Goal: Information Seeking & Learning: Check status

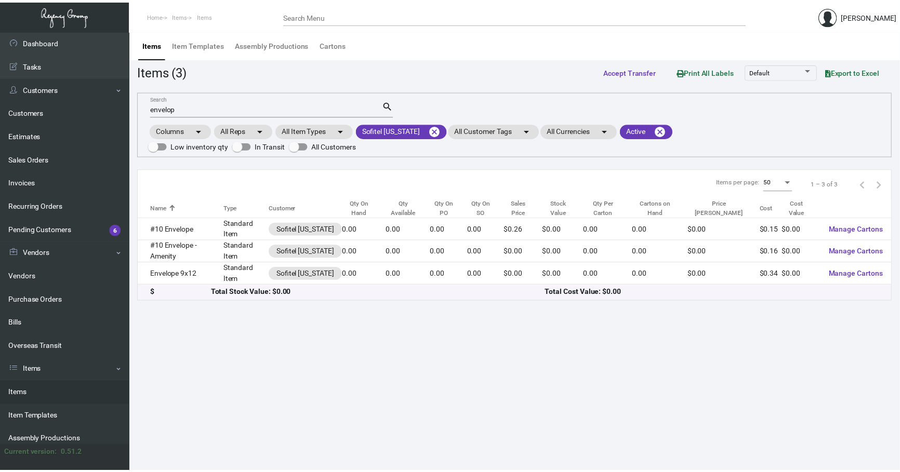
scroll to position [94, 0]
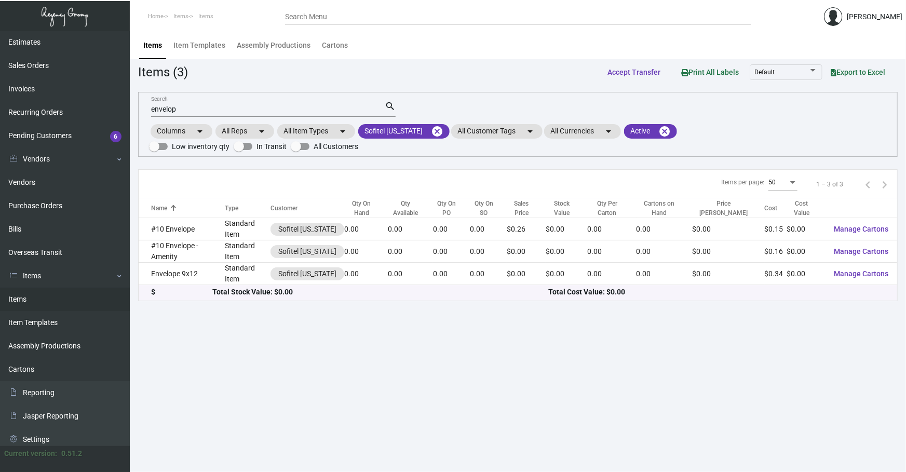
drag, startPoint x: 468, startPoint y: 470, endPoint x: 424, endPoint y: 461, distance: 44.5
click at [468, 470] on main "Items Item Templates Assembly Productions Cartons Items (3) Accept Transfer Pri…" at bounding box center [518, 251] width 776 height 441
click at [435, 132] on mat-icon "cancel" at bounding box center [437, 131] width 12 height 12
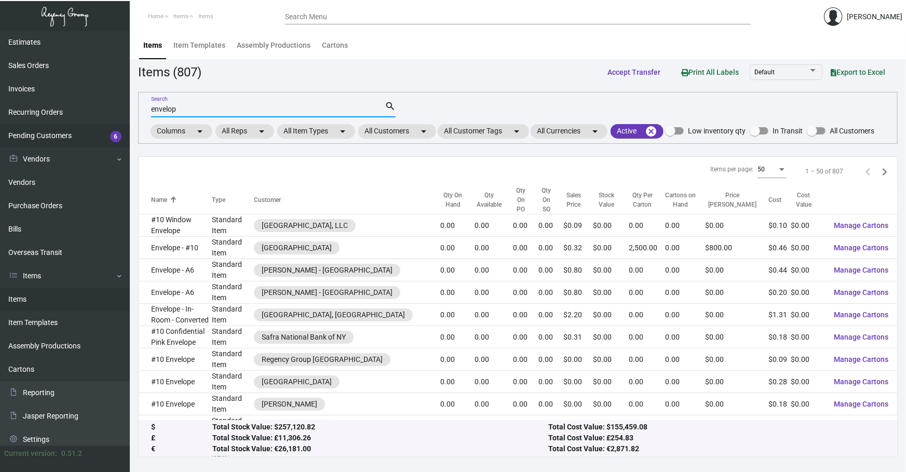
drag, startPoint x: 347, startPoint y: 109, endPoint x: 0, endPoint y: 135, distance: 347.9
click at [125, 140] on div "Dashboard Dashboard Tasks Customers Customers Estimates Sales Orders Invoices R…" at bounding box center [453, 251] width 906 height 441
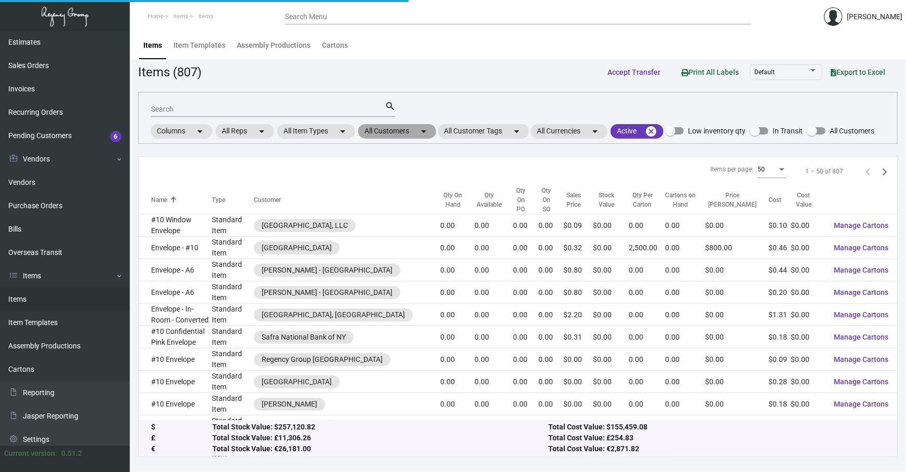
click at [407, 126] on mat-chip "All Customers arrow_drop_down" at bounding box center [397, 131] width 78 height 15
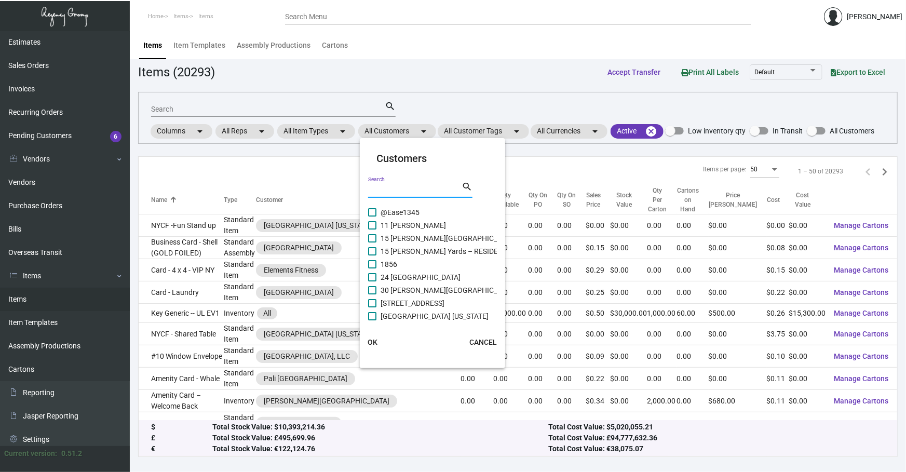
click at [399, 187] on input "Search" at bounding box center [414, 190] width 93 height 8
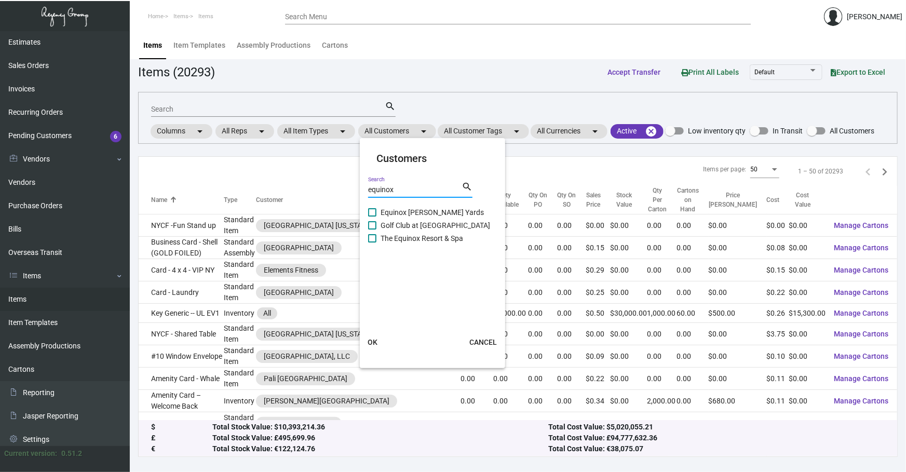
type input "equinox"
click at [418, 215] on span "Equinox [PERSON_NAME] Yards" at bounding box center [432, 212] width 103 height 12
click at [372, 217] on input "Equinox [PERSON_NAME] Yards" at bounding box center [372, 217] width 1 height 1
checkbox input "true"
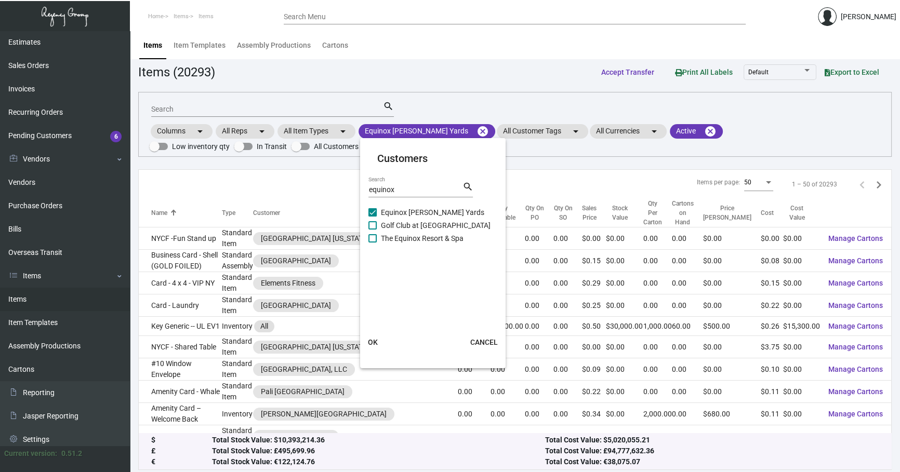
click at [371, 344] on span "OK" at bounding box center [373, 342] width 10 height 8
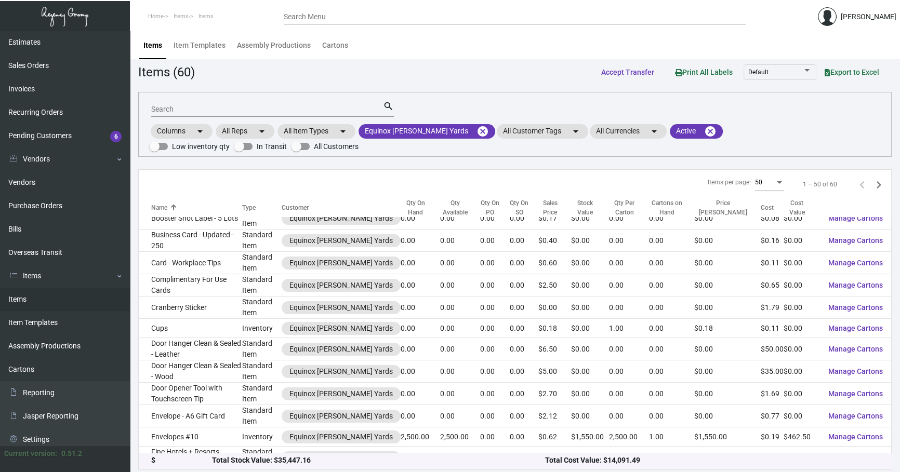
click at [248, 109] on input "Search" at bounding box center [267, 109] width 232 height 8
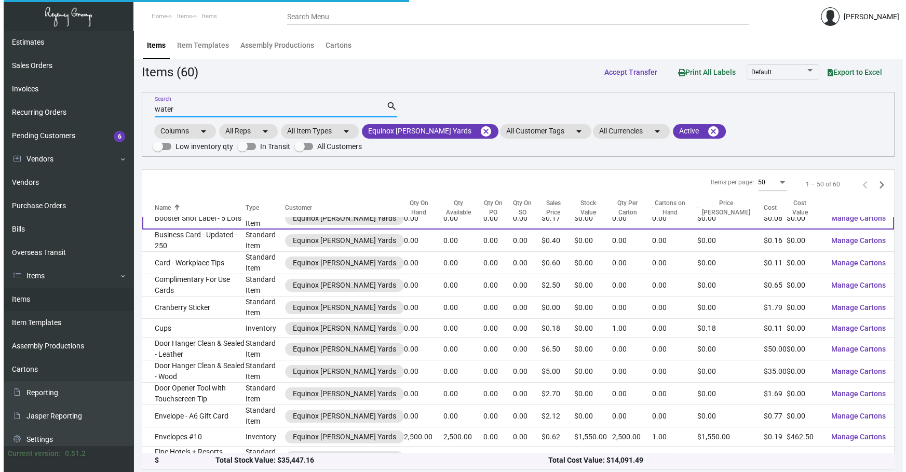
scroll to position [0, 0]
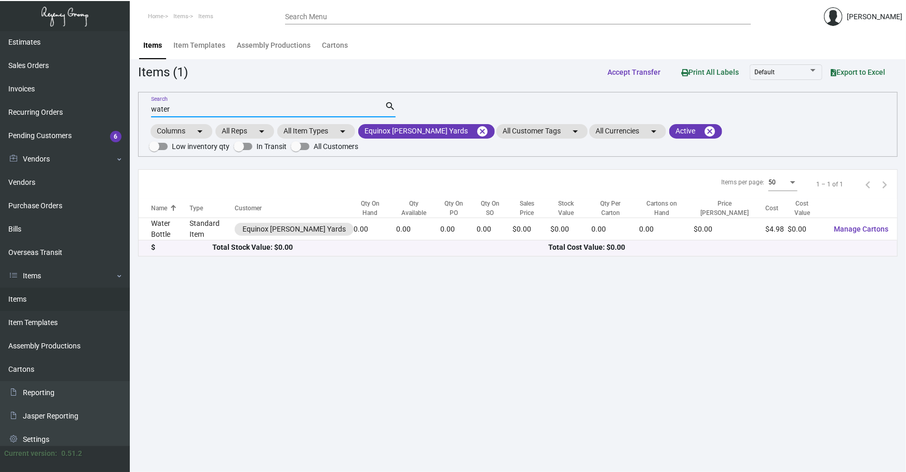
type input "water"
click at [220, 229] on td "Standard Item" at bounding box center [212, 229] width 45 height 22
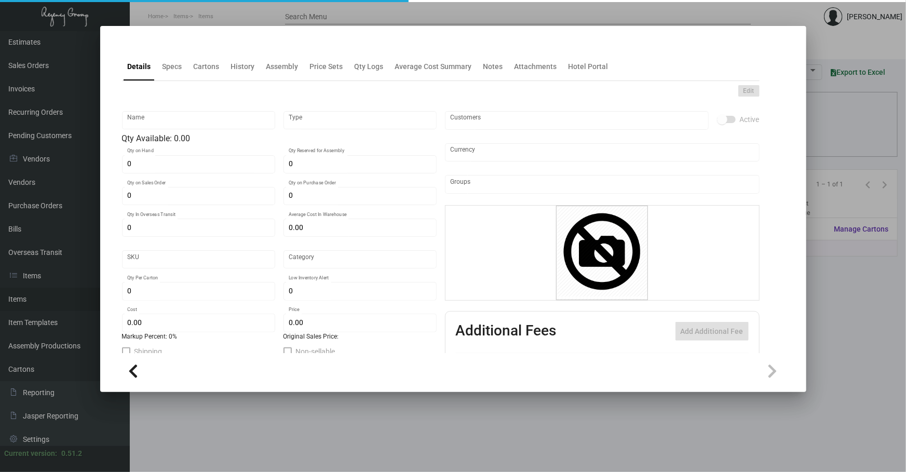
type input "Water Bottle"
type input "Standard Item"
type input "$ 0.00"
type input "Standard"
type input "$ 4.98"
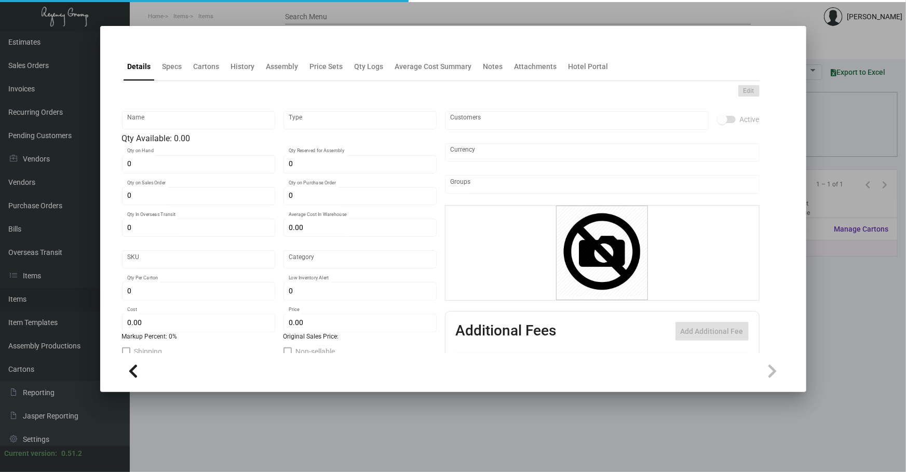
type input "$ 0.00"
checkbox input "true"
type input "United States Dollar $"
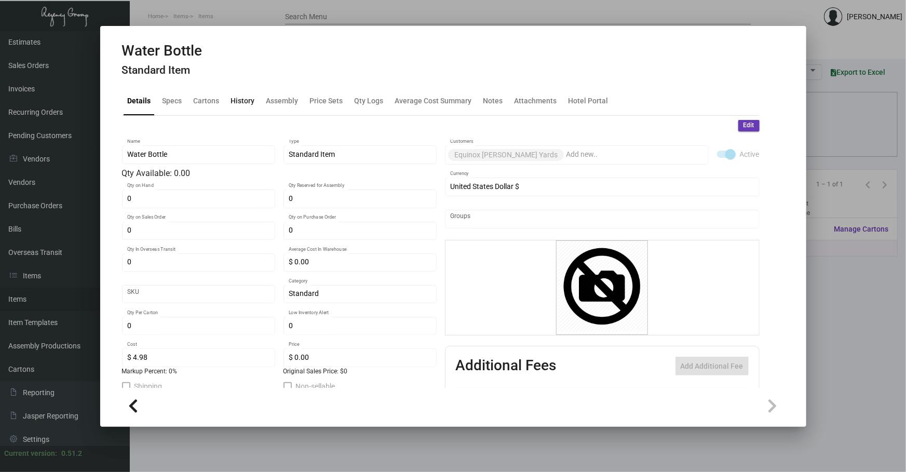
click at [247, 112] on div "History" at bounding box center [243, 101] width 32 height 25
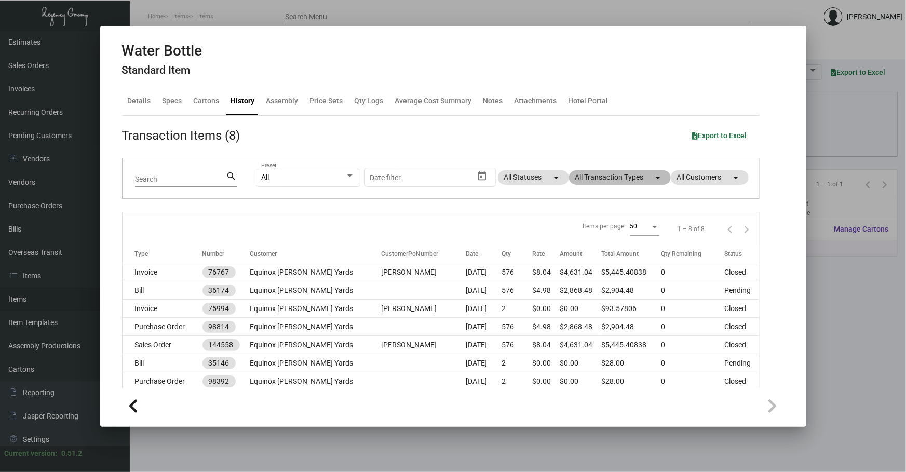
drag, startPoint x: 623, startPoint y: 177, endPoint x: 618, endPoint y: 177, distance: 5.2
click at [619, 177] on mat-chip "All Transaction Types arrow_drop_down" at bounding box center [620, 177] width 102 height 15
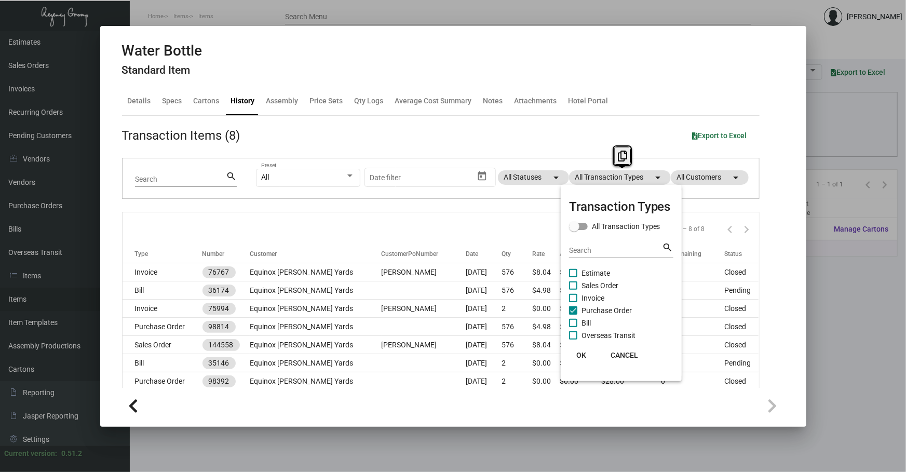
click at [610, 310] on span "Purchase Order" at bounding box center [607, 310] width 50 height 12
click at [573, 315] on input "Purchase Order" at bounding box center [573, 315] width 1 height 1
click at [610, 310] on span "Purchase Order" at bounding box center [607, 310] width 50 height 12
click at [573, 315] on input "Purchase Order" at bounding box center [573, 315] width 1 height 1
checkbox input "true"
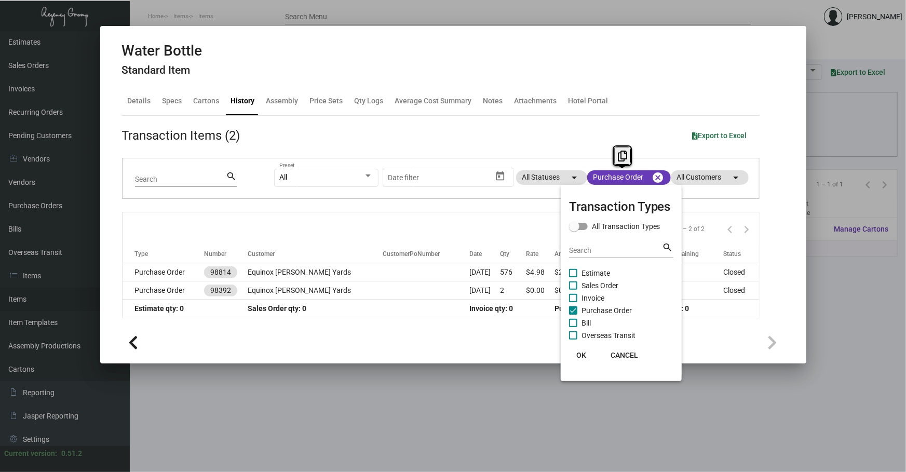
click at [344, 274] on div at bounding box center [453, 236] width 906 height 472
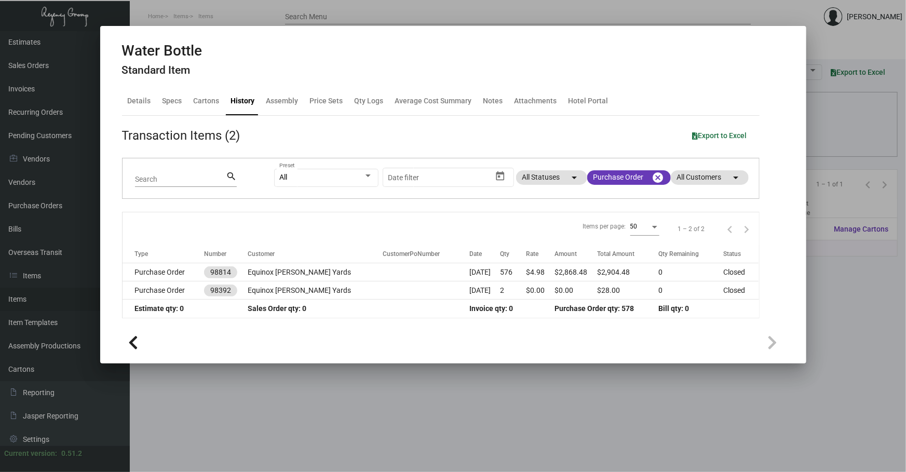
click at [344, 274] on td "Equinox [PERSON_NAME] Yards" at bounding box center [315, 272] width 135 height 18
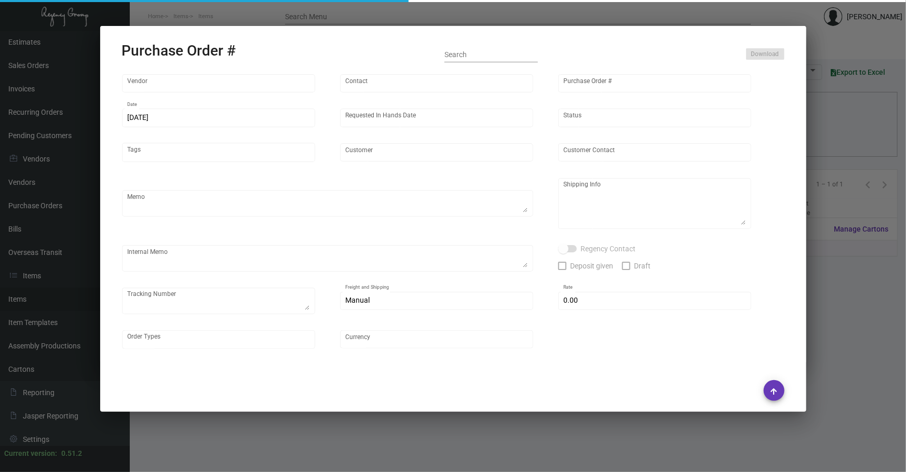
type input "Opus Line - Benmex International"
type input "[PERSON_NAME] ."
type input "98814"
type input "[DATE]"
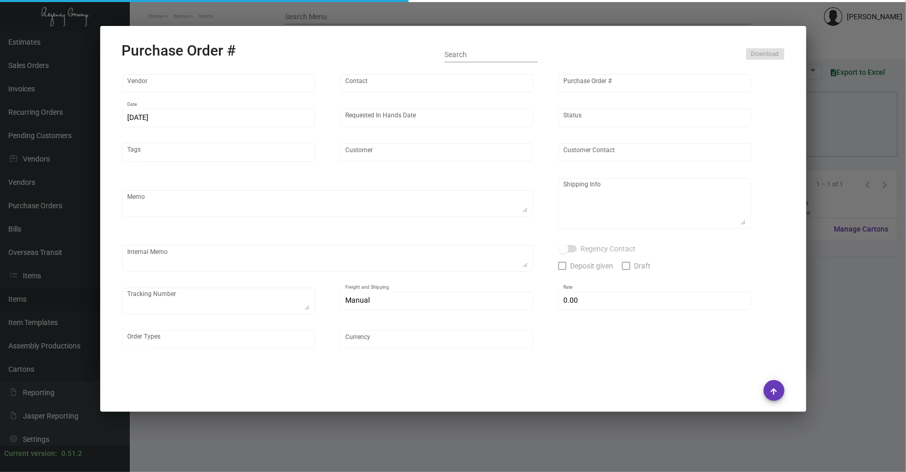
type input "Equinox [PERSON_NAME] Yards"
type input "[PERSON_NAME]"
type textarea "Same imprint from the Previous PO 98392.BLIND Ship via UPS Ground Acct# 1AY276."
type textarea "[PERSON_NAME] Equinox [PERSON_NAME] Yards [STREET_ADDRESS][PERSON_NAME][US_STAT…"
type textarea "ACH PRE-PAY MADE [DATE] FOR $2,904.48"
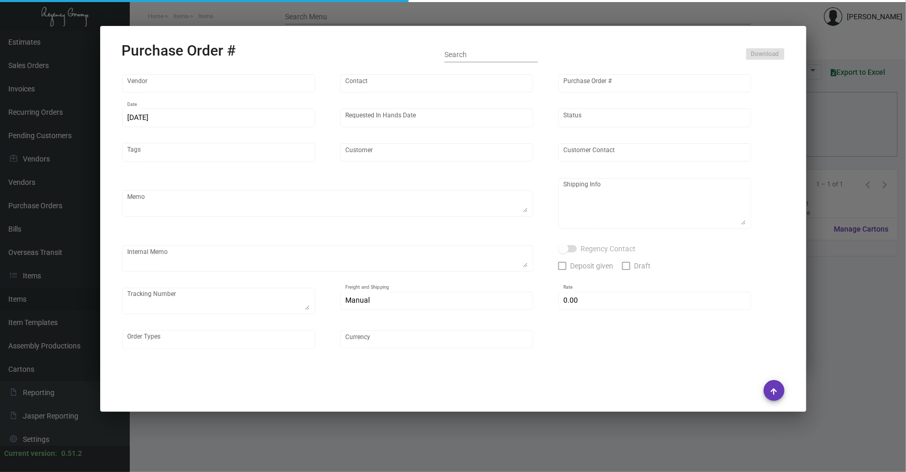
checkbox input "true"
type input "$ 8.00"
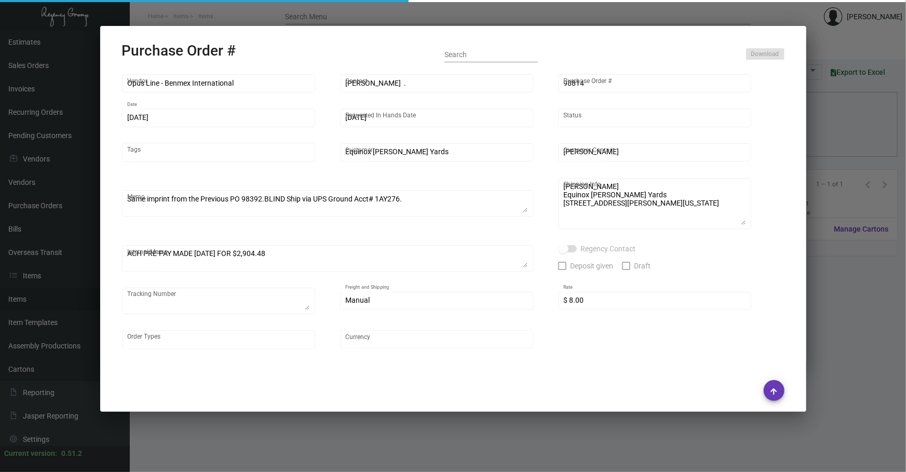
type input "United States Dollar $"
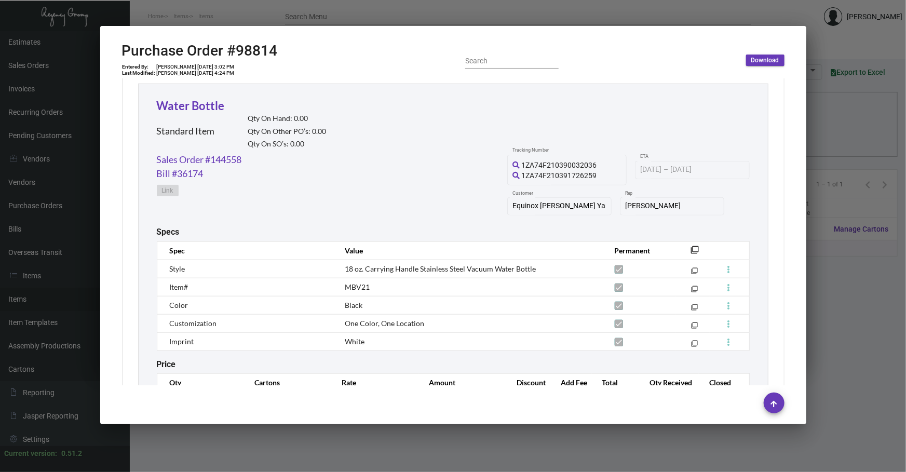
scroll to position [488, 0]
